Goal: Task Accomplishment & Management: Complete application form

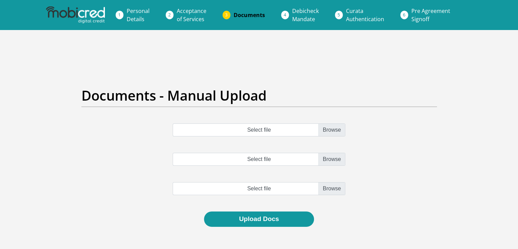
click at [185, 16] on span "Acceptance of Services" at bounding box center [192, 15] width 30 height 16
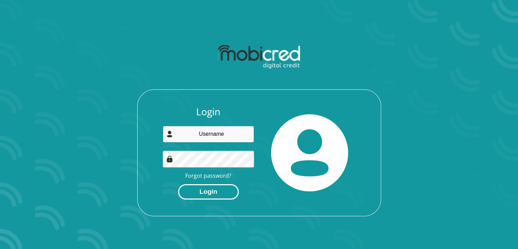
type input "[EMAIL_ADDRESS][DOMAIN_NAME]"
click at [211, 194] on button "Login" at bounding box center [208, 191] width 61 height 15
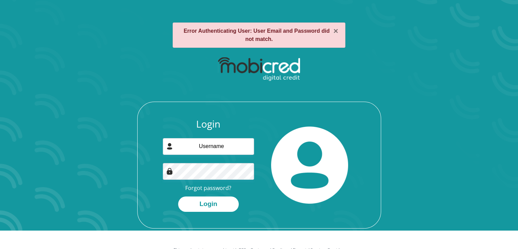
scroll to position [34, 0]
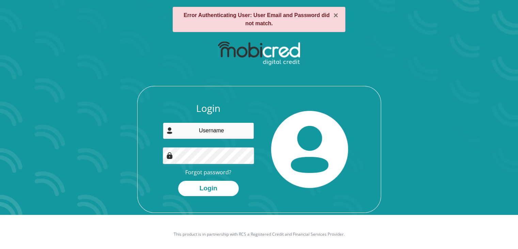
type input "[EMAIL_ADDRESS][DOMAIN_NAME]"
drag, startPoint x: 107, startPoint y: 183, endPoint x: 142, endPoint y: 180, distance: 34.9
click at [107, 183] on div "Login joshiba771@gmail.com Forgot password? Login" at bounding box center [259, 124] width 366 height 175
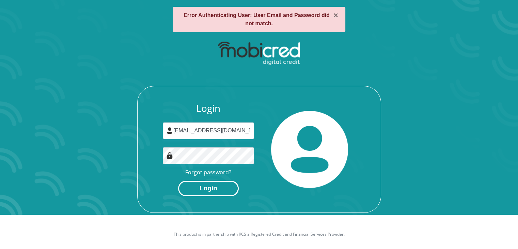
click at [210, 190] on button "Login" at bounding box center [208, 188] width 61 height 15
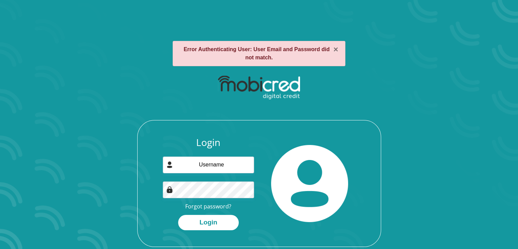
type input "joshiba771@gmail.com"
click at [178, 215] on button "Login" at bounding box center [208, 222] width 61 height 15
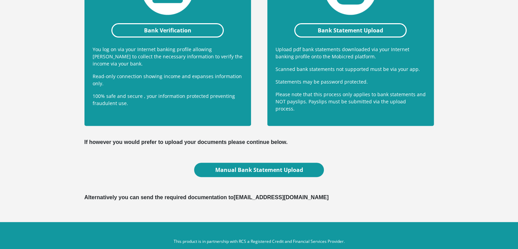
scroll to position [219, 0]
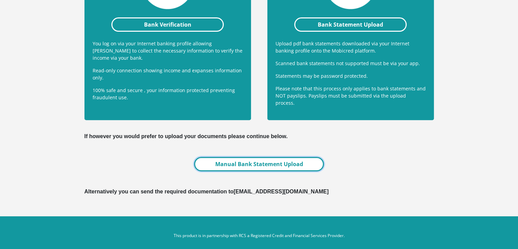
click at [252, 157] on link "Manual Bank Statement Upload" at bounding box center [258, 164] width 129 height 14
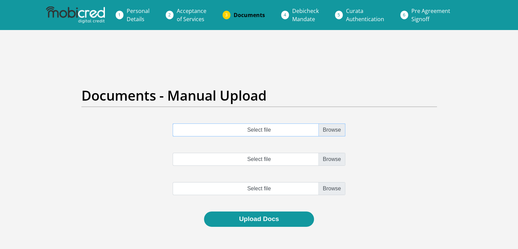
click at [331, 128] on input "Select file" at bounding box center [259, 129] width 173 height 13
type input "C:\fakepath\account_statement.pdf"
click at [324, 156] on input "Select file" at bounding box center [259, 159] width 173 height 13
type input "C:\fakepath\account_statement.pdf"
click at [335, 191] on input "file" at bounding box center [259, 188] width 173 height 13
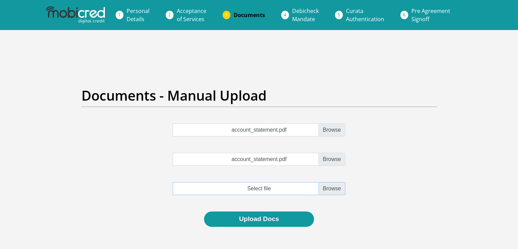
type input "C:\fakepath\account_statement.pdf"
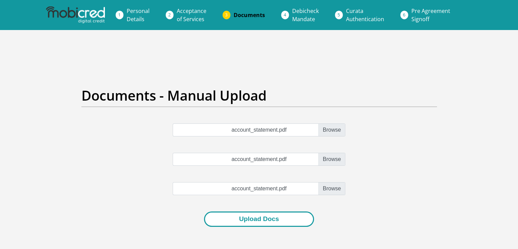
click at [292, 220] on button "Upload Docs" at bounding box center [259, 218] width 110 height 15
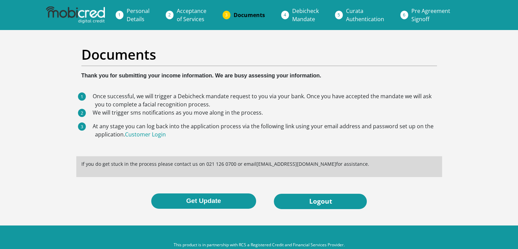
click at [486, 58] on section "Documents Thank you for submitting your income information. We are busy assessi…" at bounding box center [259, 127] width 518 height 195
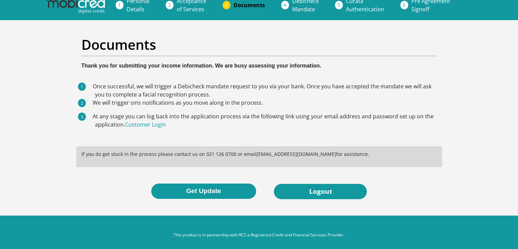
scroll to position [16, 0]
